Goal: Transaction & Acquisition: Purchase product/service

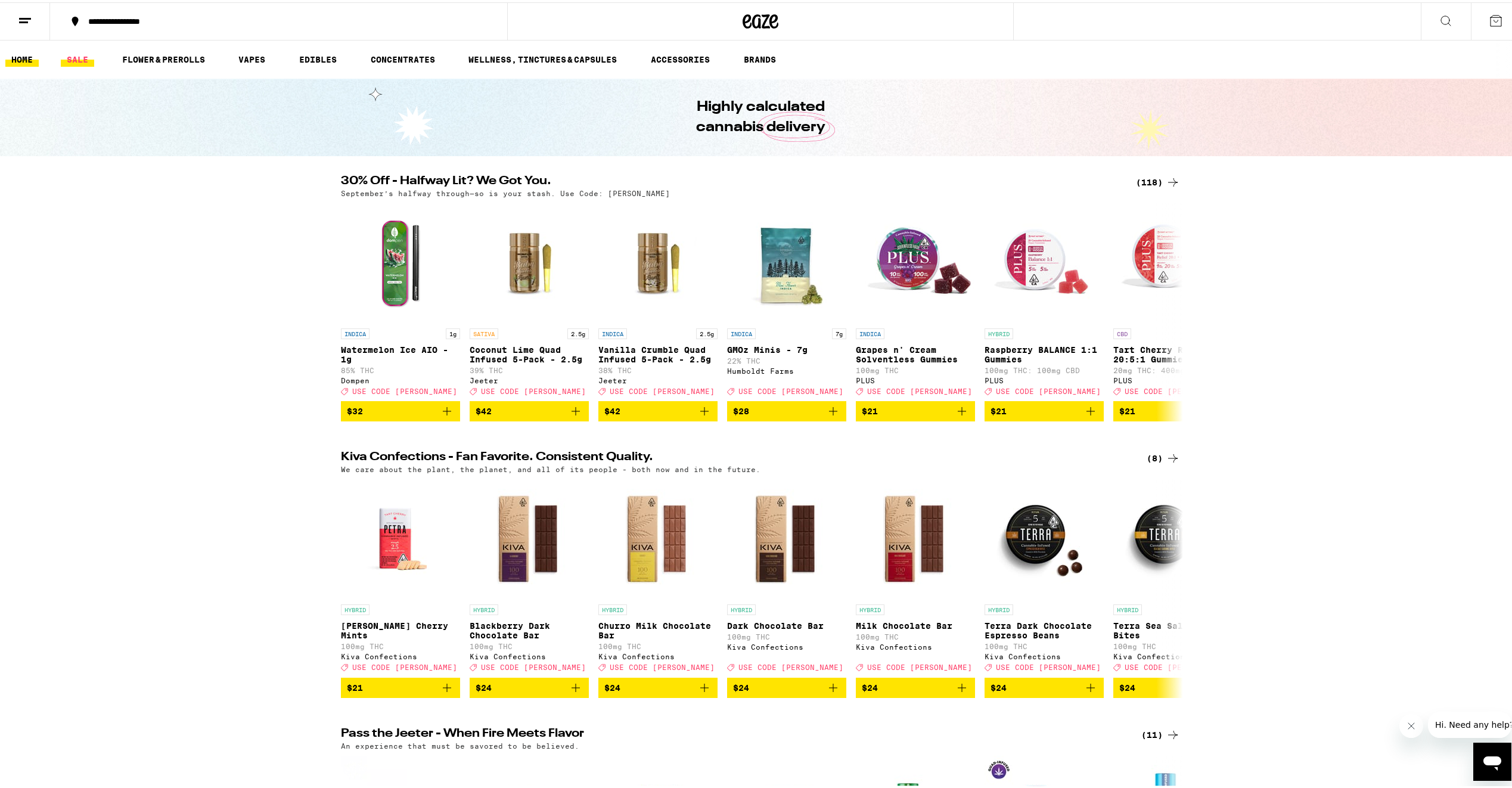
click at [88, 57] on link "SALE" at bounding box center [77, 57] width 33 height 14
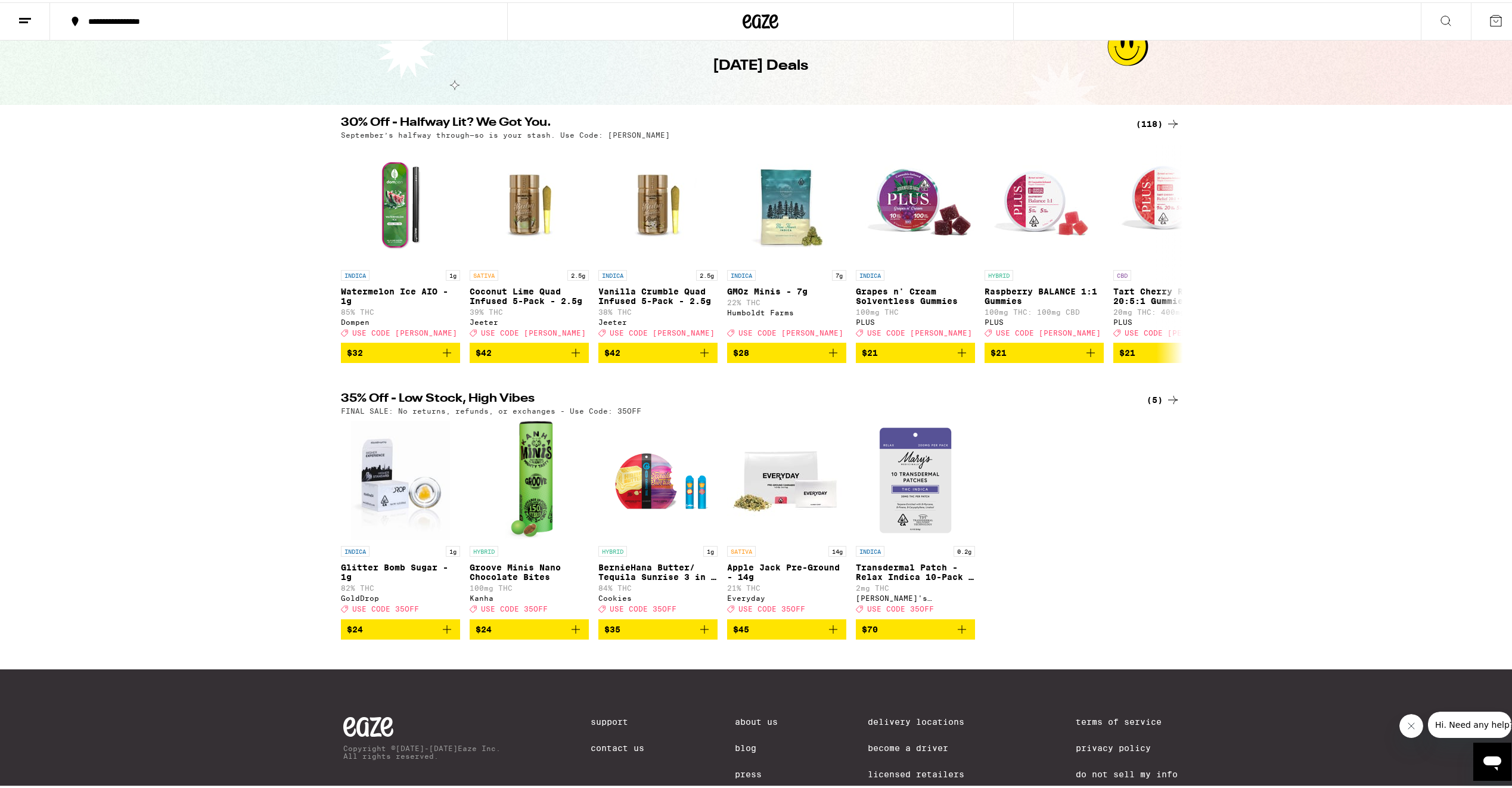
scroll to position [60, 0]
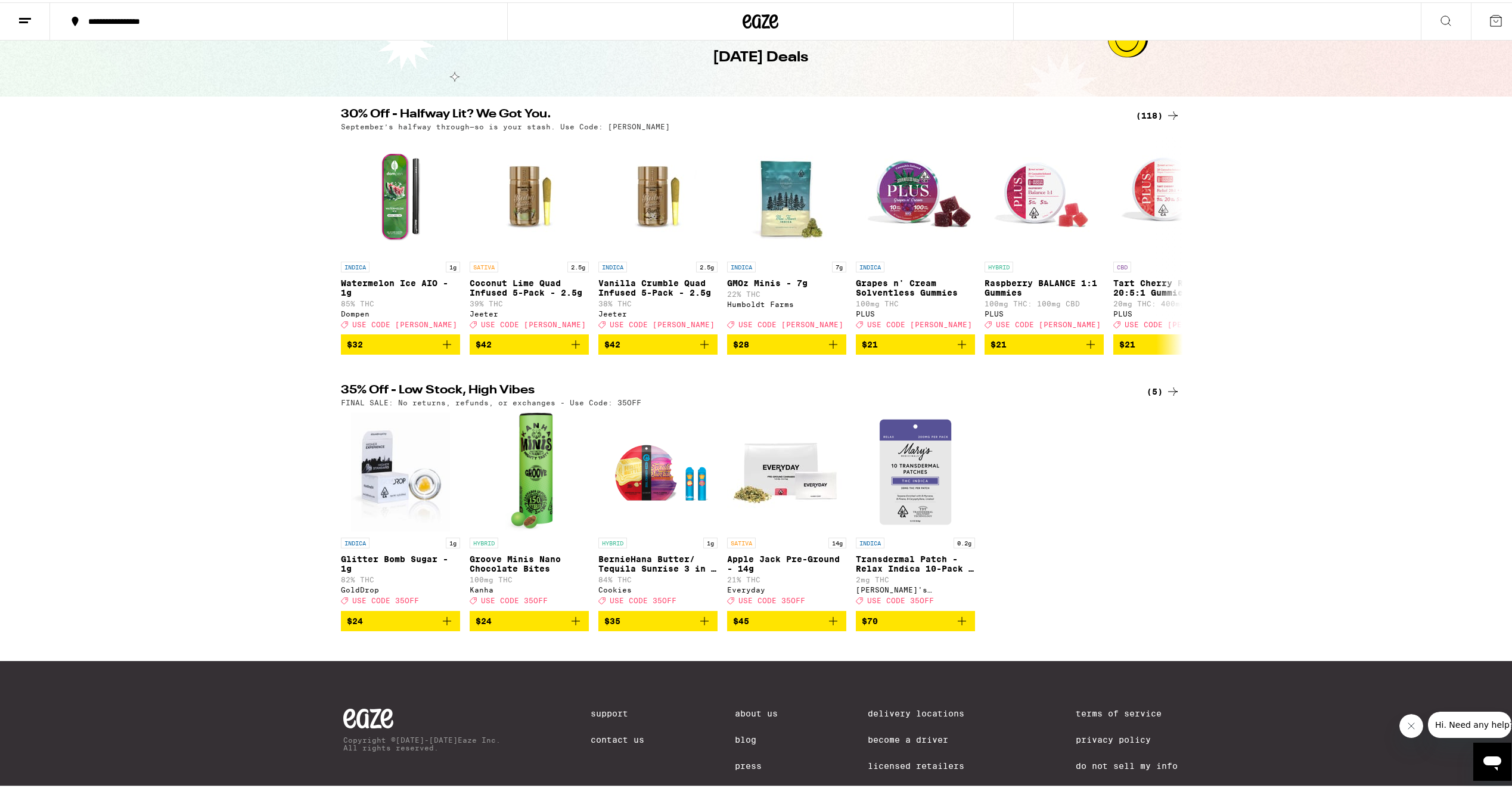
click at [1265, 169] on div "30% Off - Halfway Lit? We Got You. (118) September’s halfway through—so is your…" at bounding box center [761, 229] width 1521 height 246
click at [1158, 110] on div "(118)" at bounding box center [1158, 113] width 44 height 14
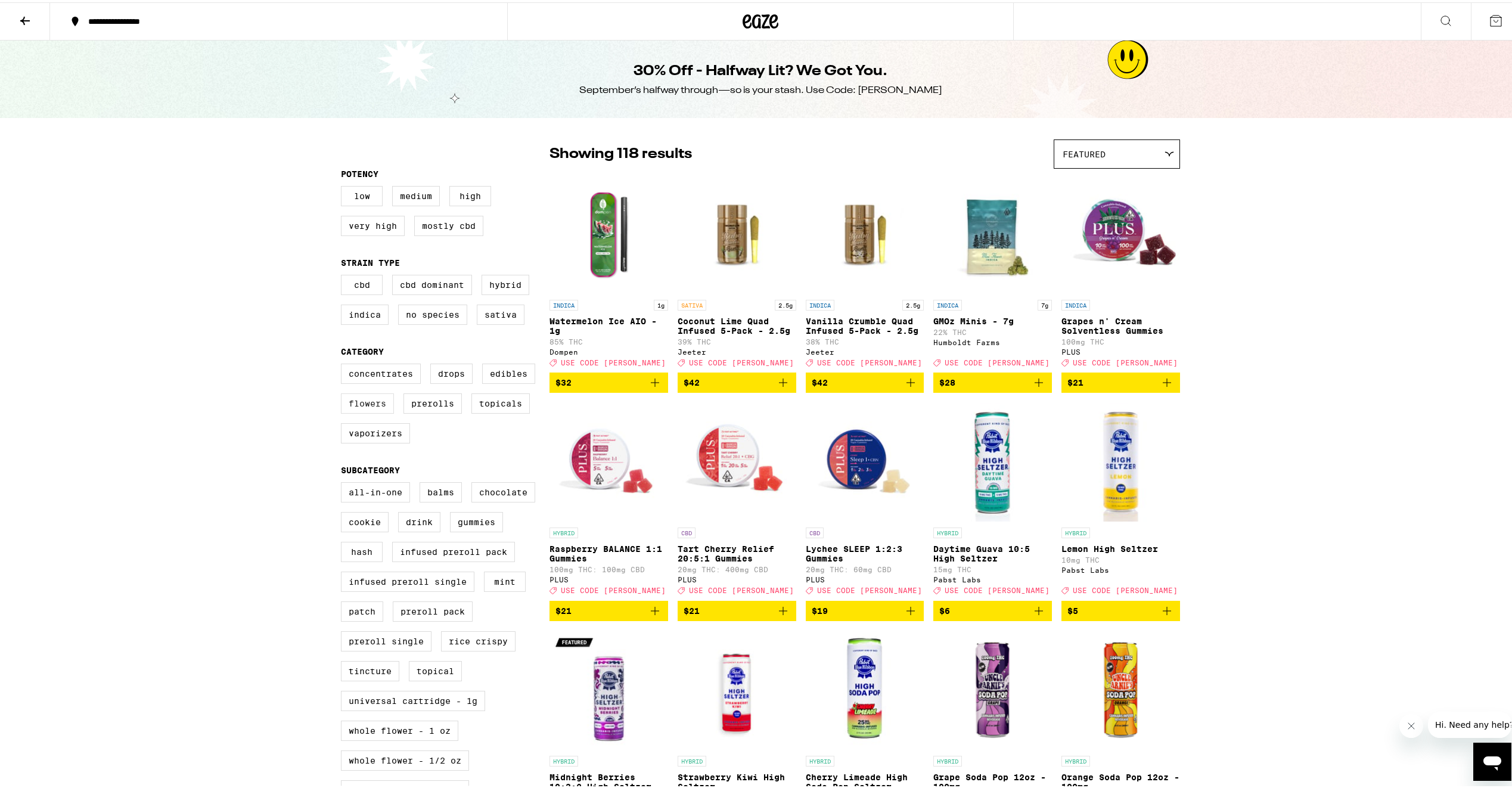
click at [379, 409] on label "Flowers" at bounding box center [368, 402] width 53 height 20
click at [344, 363] on input "Flowers" at bounding box center [343, 363] width 1 height 1
checkbox input "true"
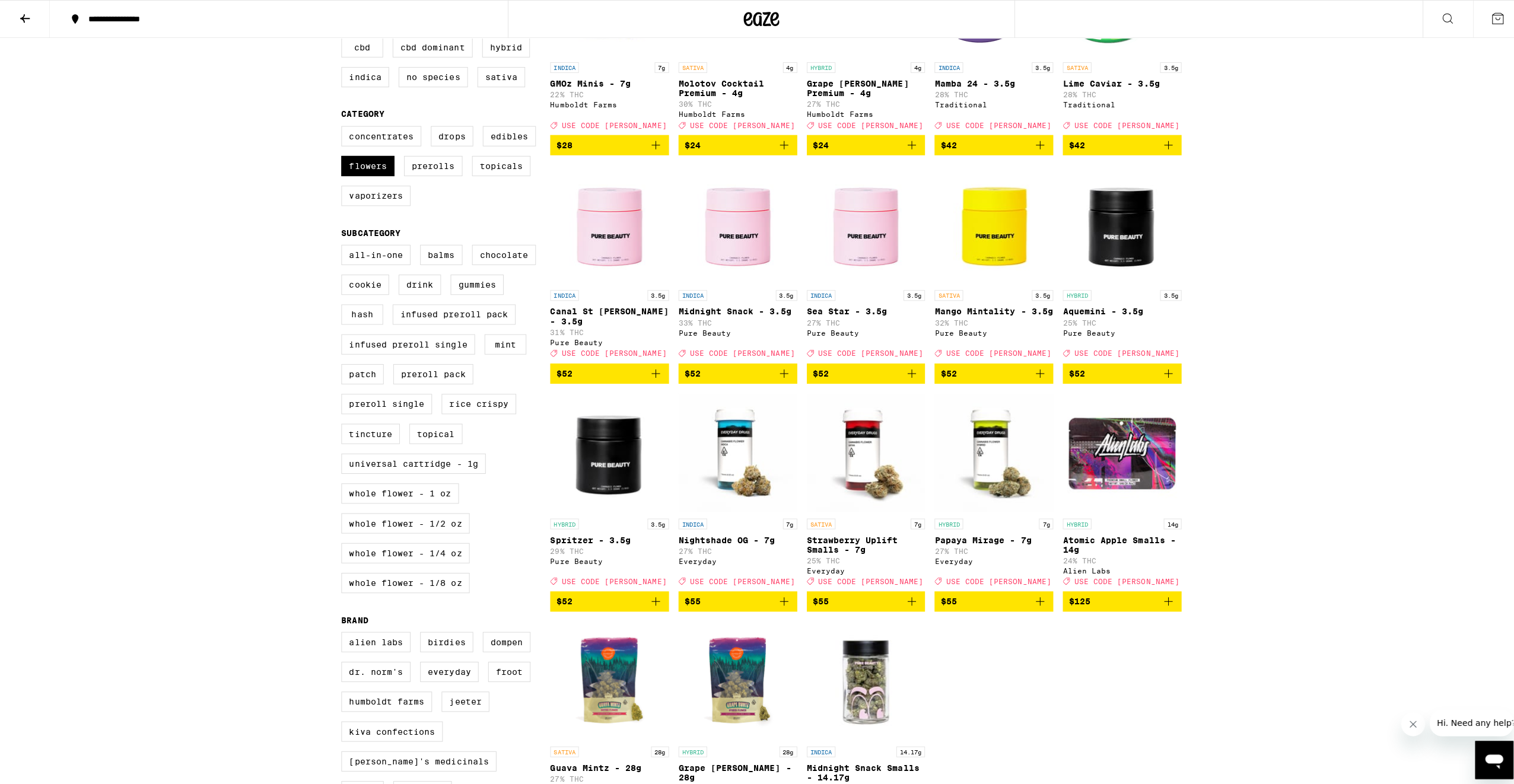
scroll to position [415, 0]
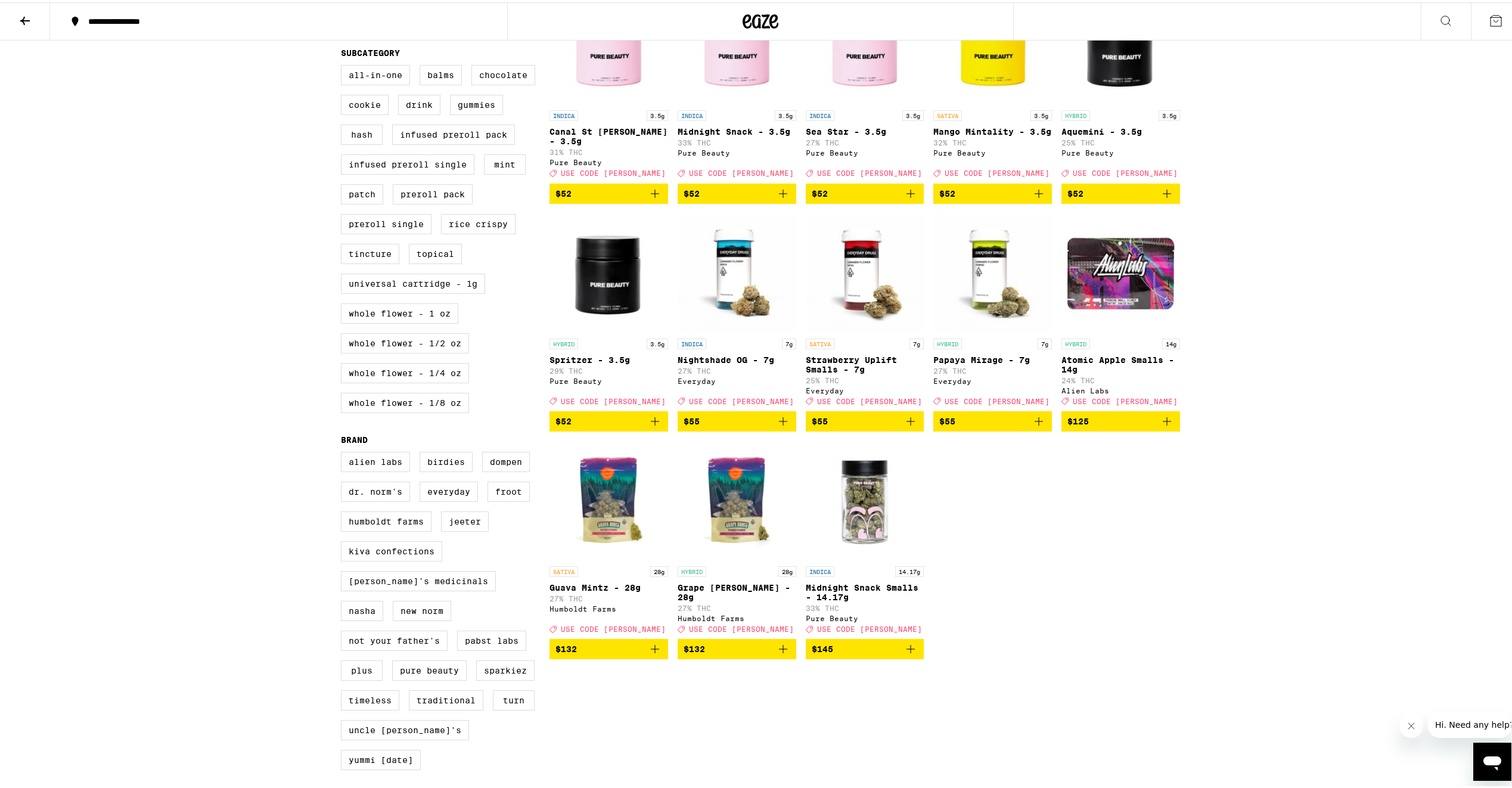
click at [1126, 280] on img "Open page for Atomic Apple Smalls - 14g from Alien Labs" at bounding box center [1121, 271] width 118 height 119
